Goal: Information Seeking & Learning: Learn about a topic

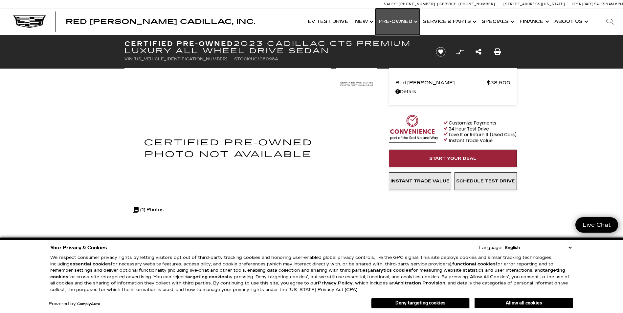
click at [395, 22] on link "Show Pre-Owned" at bounding box center [398, 22] width 44 height 26
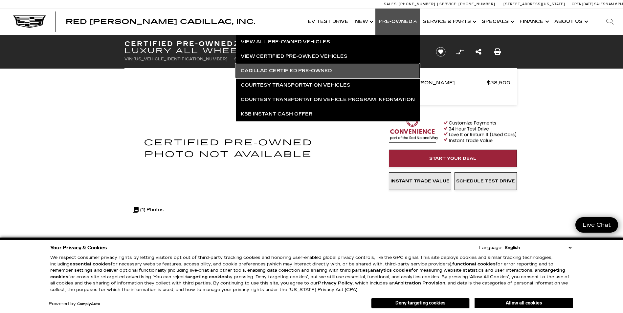
click at [283, 70] on link "Cadillac Certified Pre-Owned" at bounding box center [328, 71] width 184 height 14
